Goal: Information Seeking & Learning: Learn about a topic

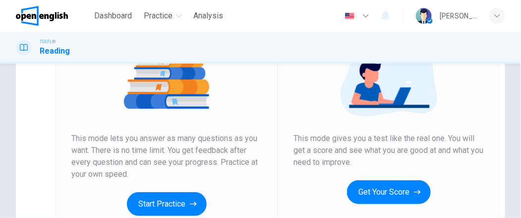
scroll to position [149, 0]
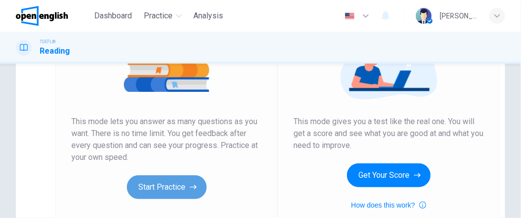
click at [168, 188] on button "Start Practice" at bounding box center [167, 187] width 80 height 24
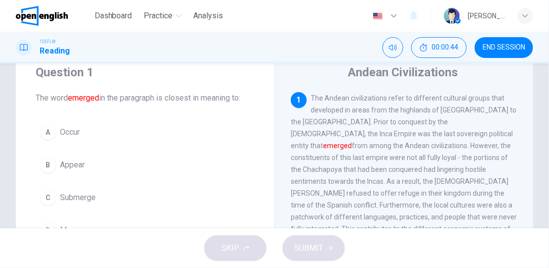
scroll to position [50, 0]
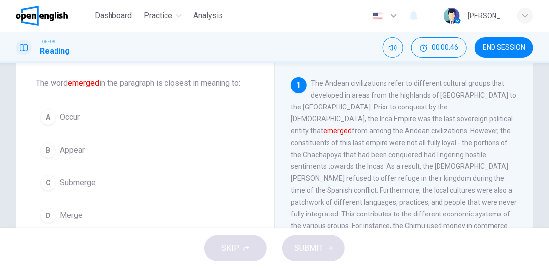
click at [69, 148] on span "Appear" at bounding box center [72, 150] width 25 height 12
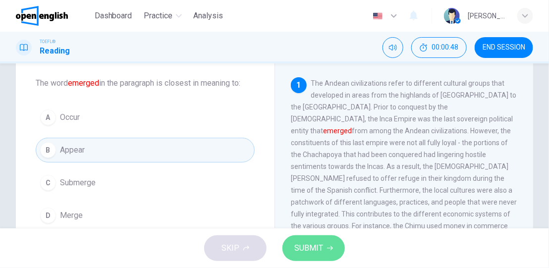
click at [309, 217] on span "SUBMIT" at bounding box center [308, 248] width 29 height 14
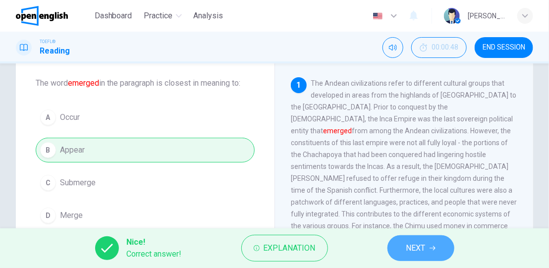
click at [413, 217] on span "NEXT" at bounding box center [415, 248] width 19 height 14
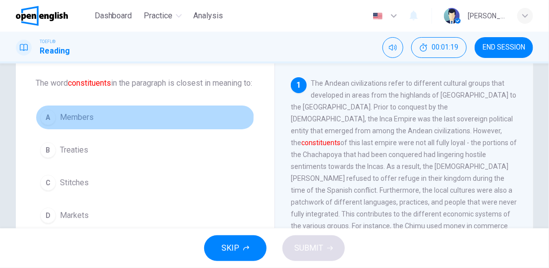
click at [82, 123] on span "Members" at bounding box center [77, 117] width 34 height 12
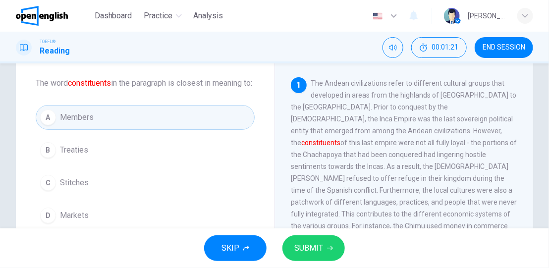
click at [315, 217] on span "SUBMIT" at bounding box center [308, 248] width 29 height 14
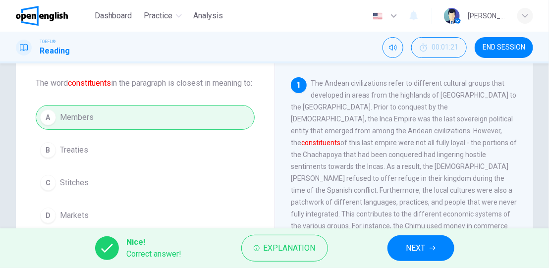
click at [431, 217] on button "NEXT" at bounding box center [420, 248] width 67 height 26
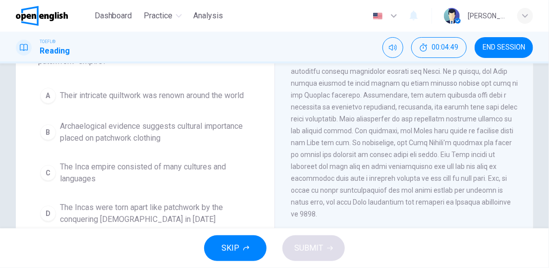
scroll to position [99, 0]
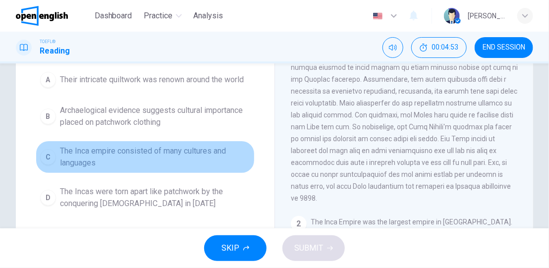
click at [161, 157] on span "The Inca empire consisted of many cultures and languages" at bounding box center [155, 157] width 190 height 24
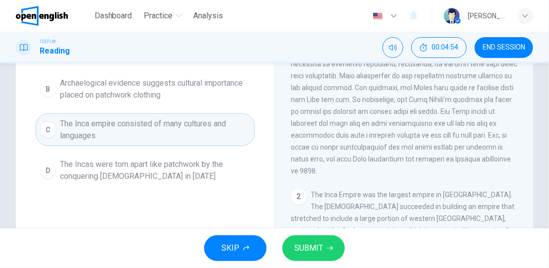
scroll to position [149, 0]
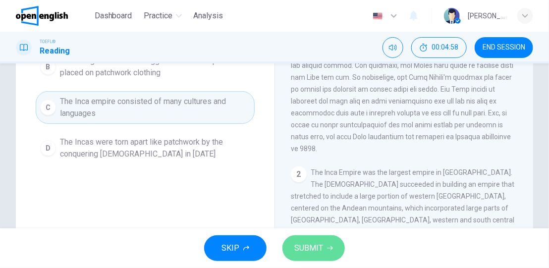
click at [317, 217] on span "SUBMIT" at bounding box center [308, 248] width 29 height 14
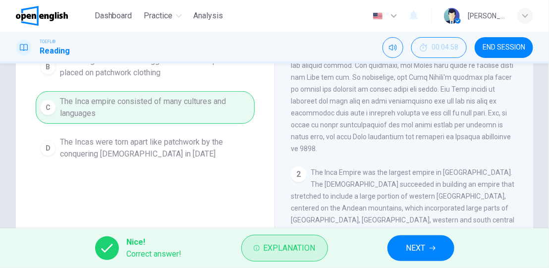
click at [289, 217] on span "Explanation" at bounding box center [290, 248] width 52 height 14
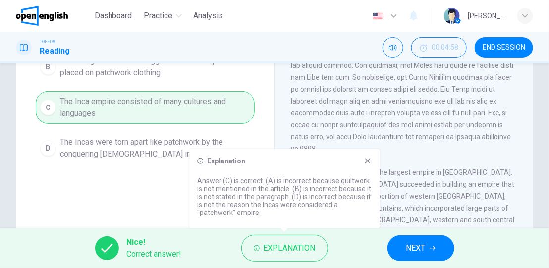
drag, startPoint x: 417, startPoint y: 248, endPoint x: 414, endPoint y: 244, distance: 5.4
click at [416, 217] on span "NEXT" at bounding box center [415, 248] width 19 height 14
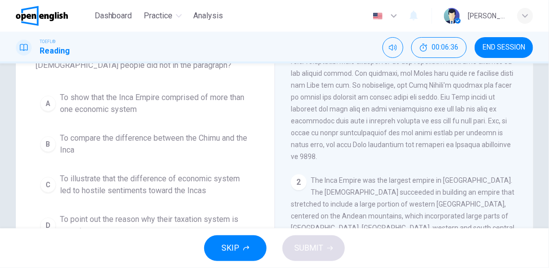
scroll to position [50, 0]
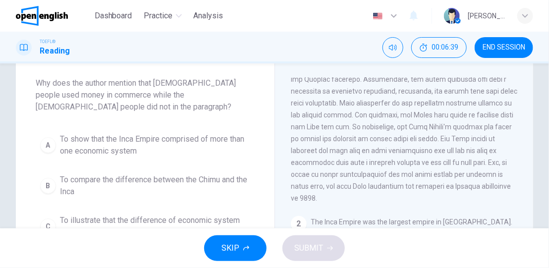
click at [144, 174] on span "To compare the difference between the Chimu and the Inca" at bounding box center [155, 186] width 190 height 24
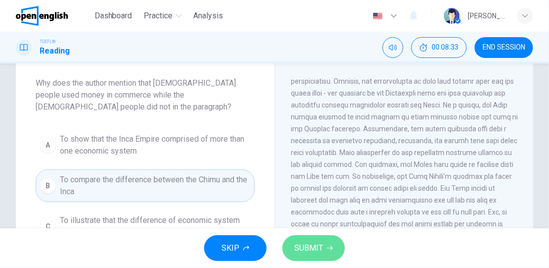
click at [318, 217] on span "SUBMIT" at bounding box center [308, 248] width 29 height 14
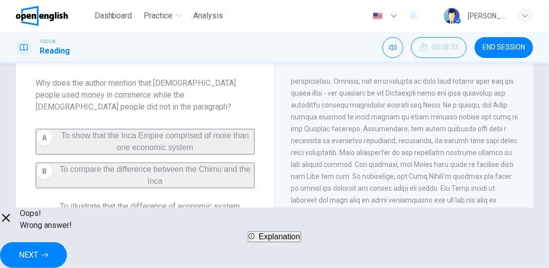
click at [287, 217] on span "Explanation" at bounding box center [280, 236] width 42 height 8
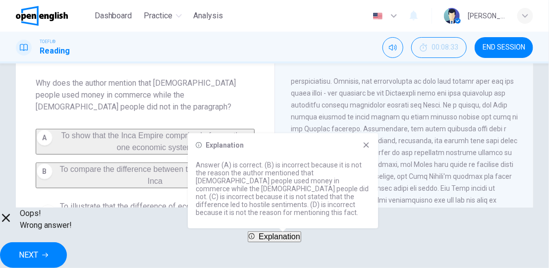
click at [366, 149] on icon at bounding box center [366, 145] width 8 height 8
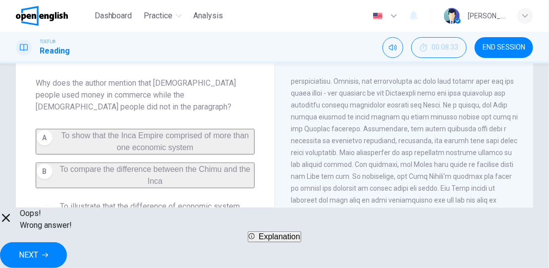
click at [67, 217] on button "NEXT" at bounding box center [33, 255] width 67 height 26
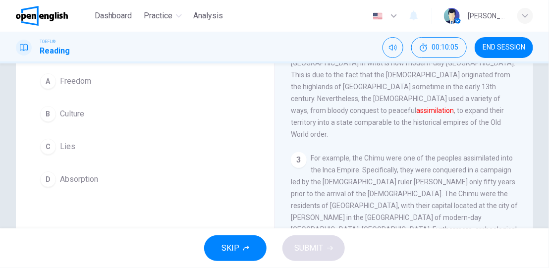
scroll to position [99, 0]
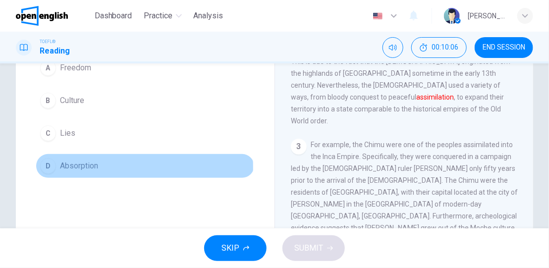
click at [80, 172] on span "Absorption" at bounding box center [79, 166] width 38 height 12
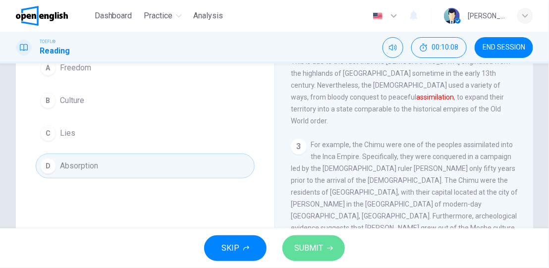
click at [308, 217] on span "SUBMIT" at bounding box center [308, 248] width 29 height 14
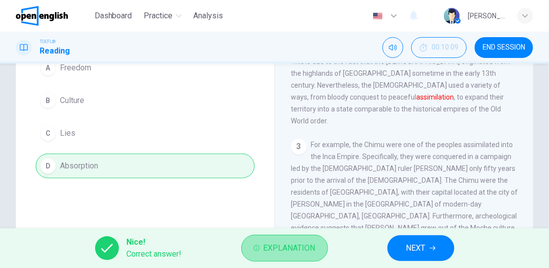
click at [286, 217] on span "Explanation" at bounding box center [290, 248] width 52 height 14
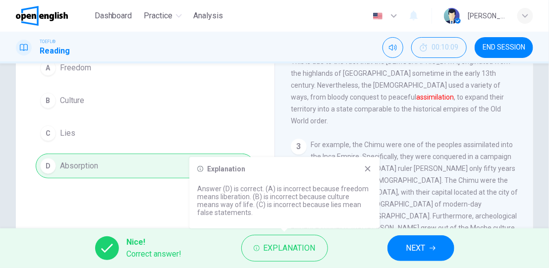
click at [368, 168] on icon at bounding box center [368, 169] width 8 height 8
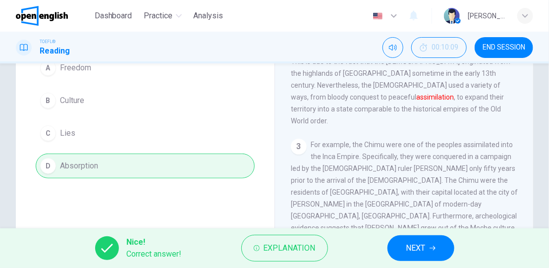
drag, startPoint x: 415, startPoint y: 245, endPoint x: 410, endPoint y: 240, distance: 6.3
click at [415, 217] on span "NEXT" at bounding box center [415, 248] width 19 height 14
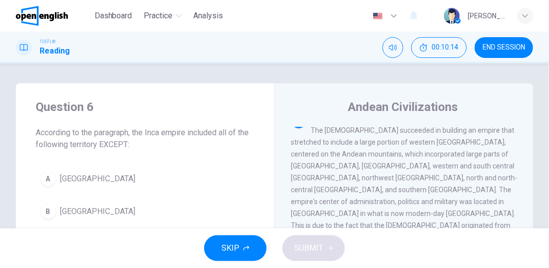
scroll to position [50, 0]
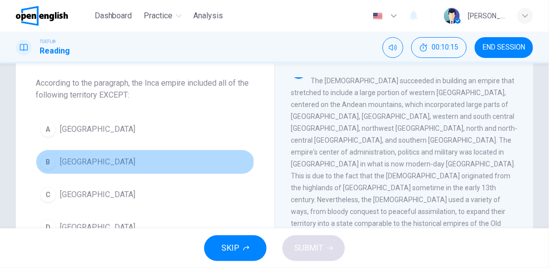
click at [69, 157] on span "[GEOGRAPHIC_DATA]" at bounding box center [97, 162] width 75 height 12
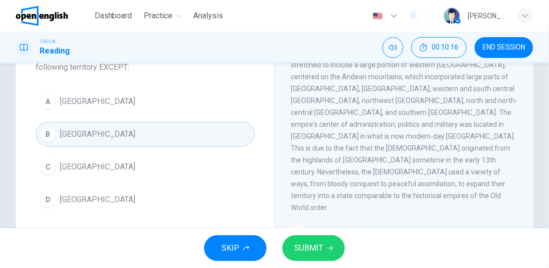
scroll to position [99, 0]
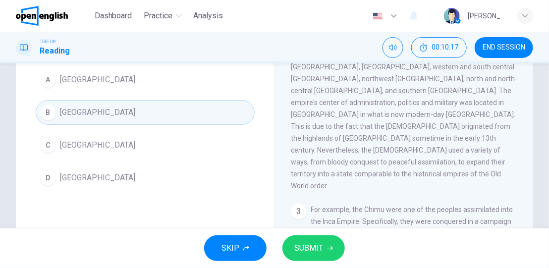
click at [317, 217] on span "SUBMIT" at bounding box center [308, 248] width 29 height 14
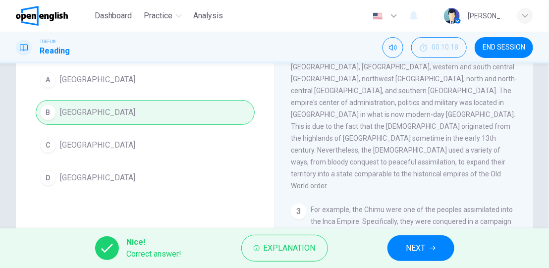
click at [415, 217] on span "NEXT" at bounding box center [415, 248] width 19 height 14
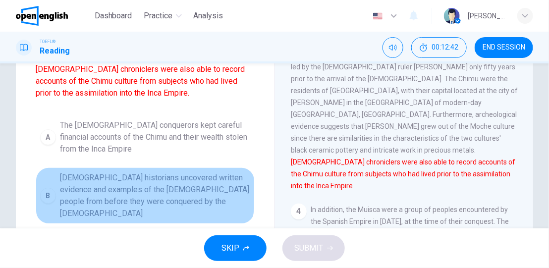
click at [116, 192] on span "[DEMOGRAPHIC_DATA] historians uncovered written evidence and examples of the [D…" at bounding box center [155, 196] width 190 height 48
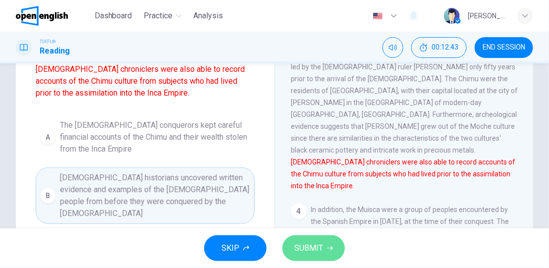
click at [315, 217] on span "SUBMIT" at bounding box center [308, 248] width 29 height 14
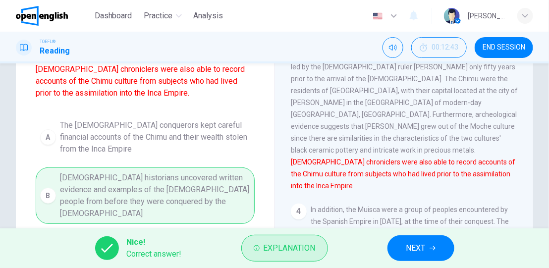
click at [276, 217] on span "Explanation" at bounding box center [290, 248] width 52 height 14
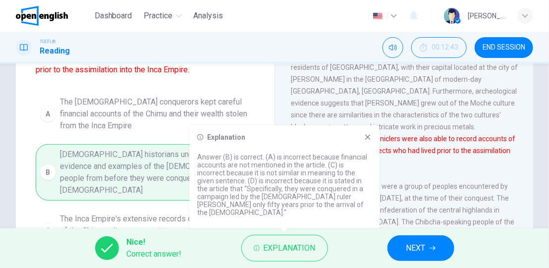
scroll to position [119, 0]
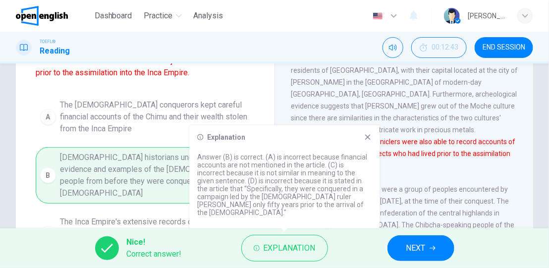
click at [369, 141] on icon at bounding box center [368, 137] width 8 height 8
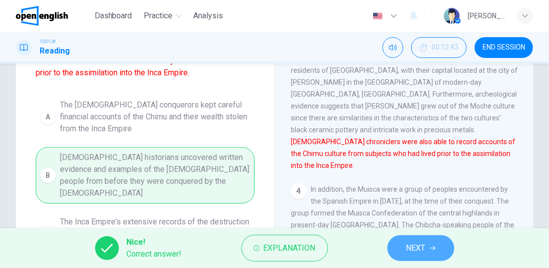
click at [422, 217] on span "NEXT" at bounding box center [415, 248] width 19 height 14
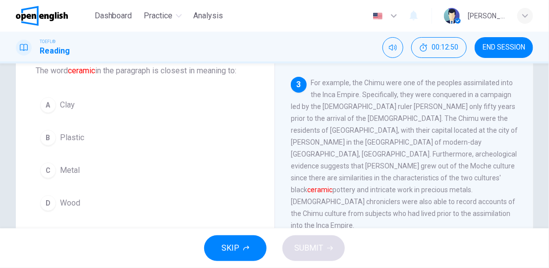
scroll to position [50, 0]
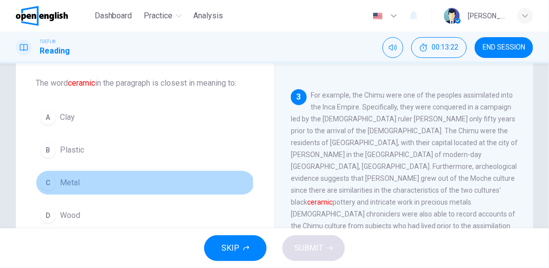
click at [74, 183] on span "Metal" at bounding box center [70, 183] width 20 height 12
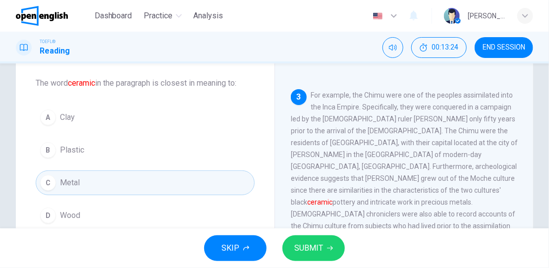
click at [305, 217] on span "SUBMIT" at bounding box center [308, 248] width 29 height 14
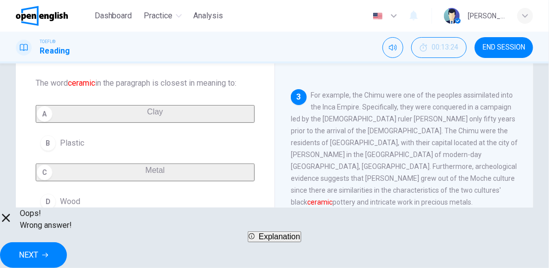
click at [270, 217] on span "Explanation" at bounding box center [280, 236] width 42 height 8
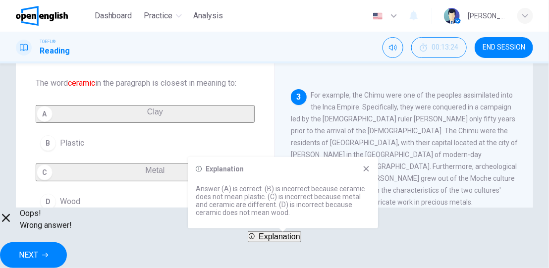
click at [366, 173] on div "Explanation Answer (A) is correct. (B) is incorrect because ceramic does not me…" at bounding box center [283, 192] width 190 height 71
click at [365, 168] on icon at bounding box center [366, 169] width 8 height 8
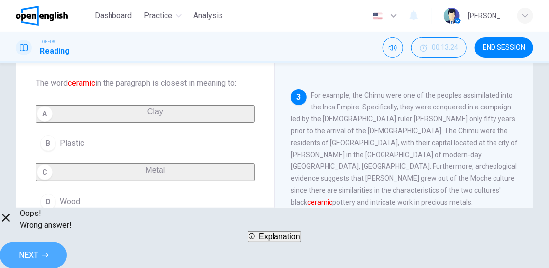
click at [38, 217] on span "NEXT" at bounding box center [28, 255] width 19 height 14
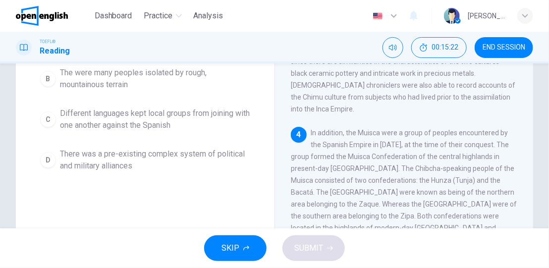
scroll to position [99, 0]
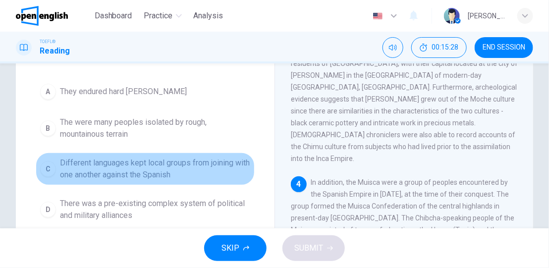
click at [156, 168] on span "Different languages kept local groups from joining with one another against the…" at bounding box center [155, 169] width 190 height 24
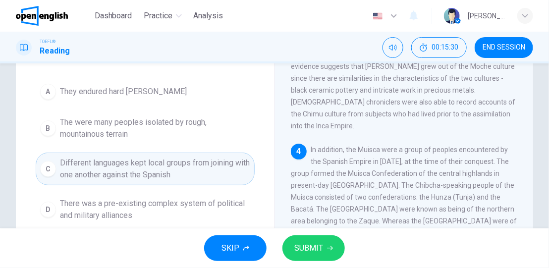
scroll to position [496, 0]
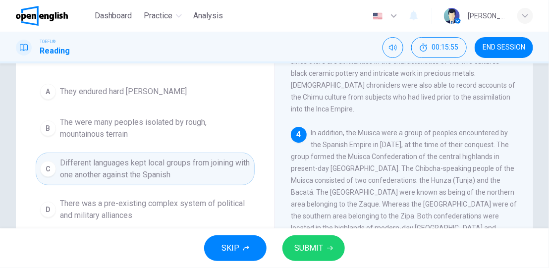
click at [299, 217] on span "SUBMIT" at bounding box center [308, 248] width 29 height 14
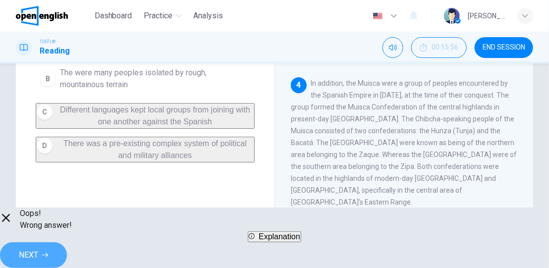
click at [38, 217] on span "NEXT" at bounding box center [28, 255] width 19 height 14
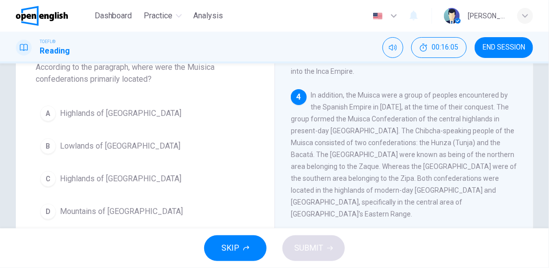
scroll to position [87, 0]
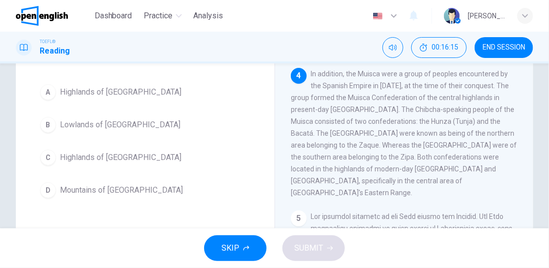
click at [107, 155] on span "Highlands of [GEOGRAPHIC_DATA]" at bounding box center [120, 158] width 121 height 12
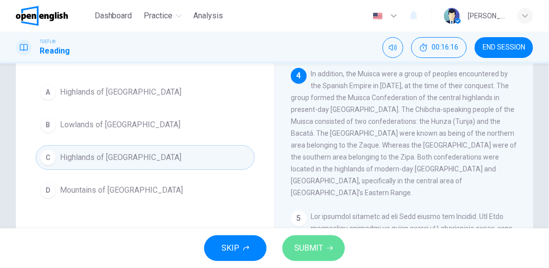
click at [320, 217] on span "SUBMIT" at bounding box center [308, 248] width 29 height 14
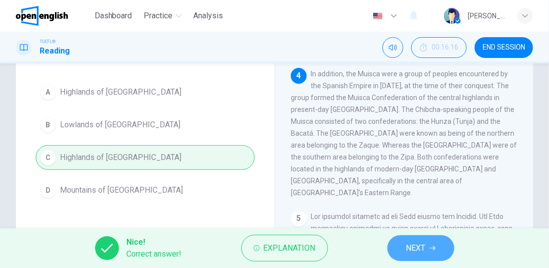
click at [427, 217] on button "NEXT" at bounding box center [420, 248] width 67 height 26
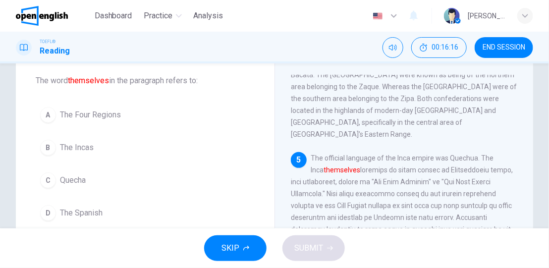
scroll to position [37, 0]
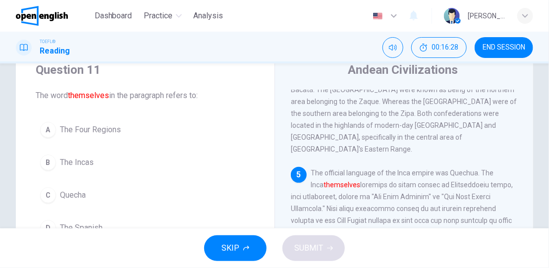
click at [85, 158] on span "The Incas" at bounding box center [77, 163] width 34 height 12
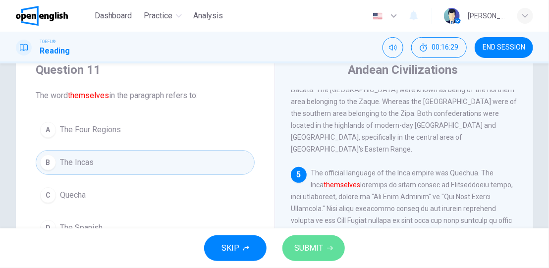
click at [318, 217] on span "SUBMIT" at bounding box center [308, 248] width 29 height 14
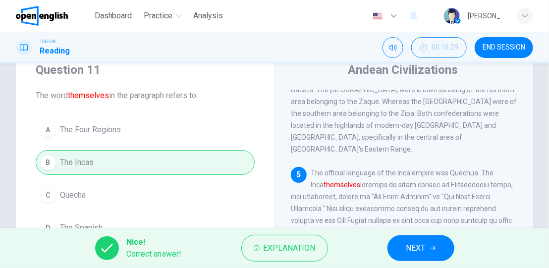
click at [419, 217] on span "NEXT" at bounding box center [415, 248] width 19 height 14
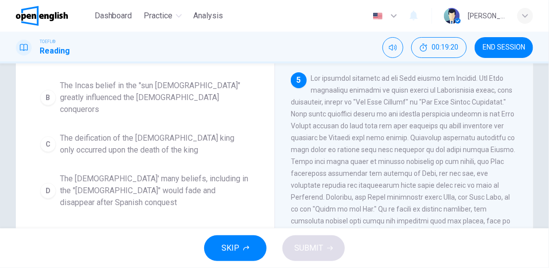
scroll to position [149, 0]
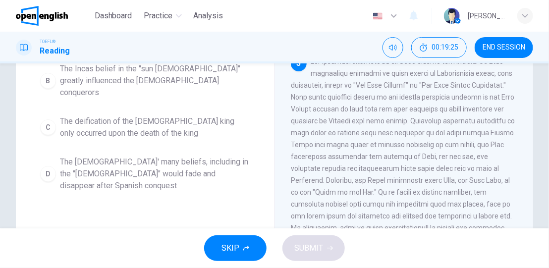
click at [125, 156] on span "The [DEMOGRAPHIC_DATA]' many beliefs, including in the "[DEMOGRAPHIC_DATA]" wou…" at bounding box center [155, 174] width 190 height 36
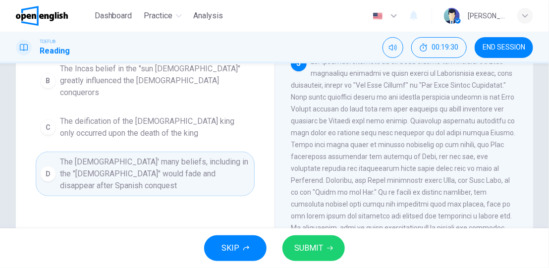
click at [315, 217] on span "SUBMIT" at bounding box center [308, 248] width 29 height 14
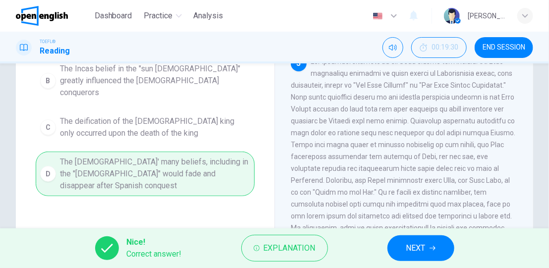
click at [416, 217] on span "NEXT" at bounding box center [415, 248] width 19 height 14
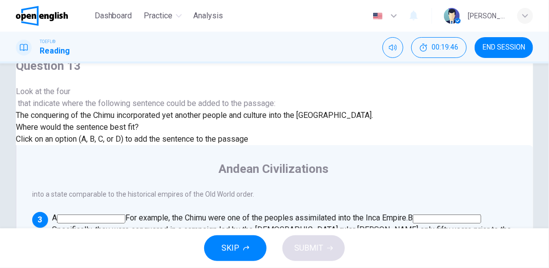
scroll to position [0, 0]
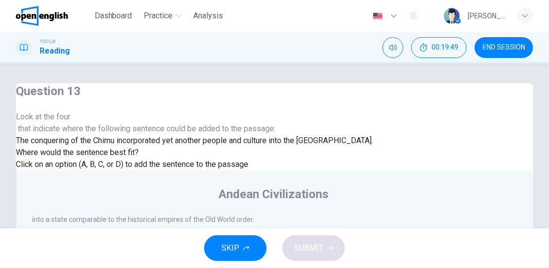
click at [102, 123] on div at bounding box center [194, 123] width 357 height 0
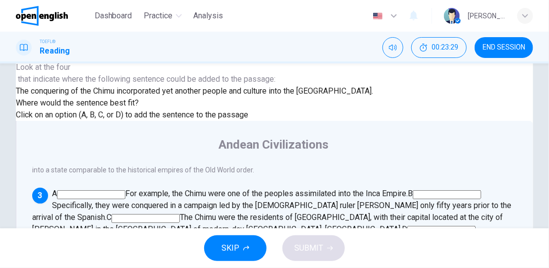
scroll to position [408, 0]
click at [476, 217] on input at bounding box center [441, 230] width 68 height 9
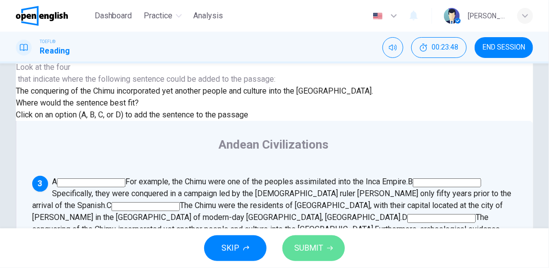
click at [319, 217] on span "SUBMIT" at bounding box center [308, 248] width 29 height 14
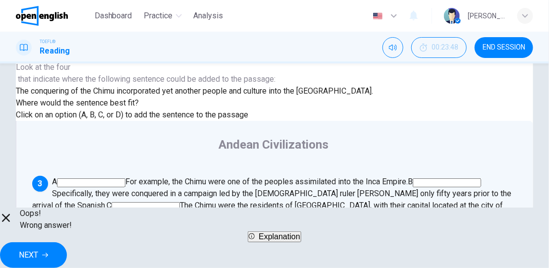
click at [290, 217] on span "Explanation" at bounding box center [280, 236] width 42 height 8
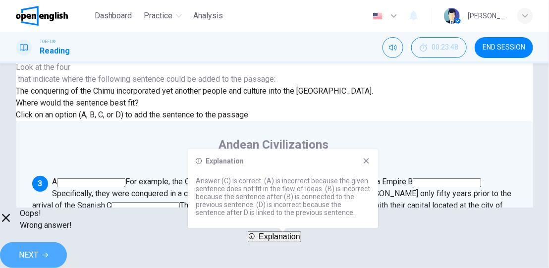
click at [38, 217] on span "NEXT" at bounding box center [28, 255] width 19 height 14
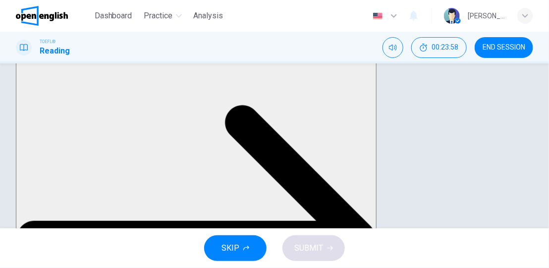
scroll to position [0, 0]
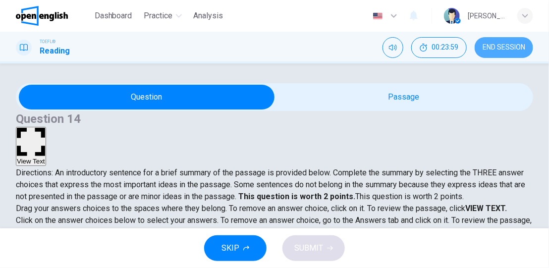
drag, startPoint x: 494, startPoint y: 41, endPoint x: 357, endPoint y: 42, distance: 136.3
click at [494, 42] on button "END SESSION" at bounding box center [504, 47] width 58 height 21
click at [505, 44] on span "END SESSION" at bounding box center [504, 48] width 43 height 8
